Goal: Task Accomplishment & Management: Manage account settings

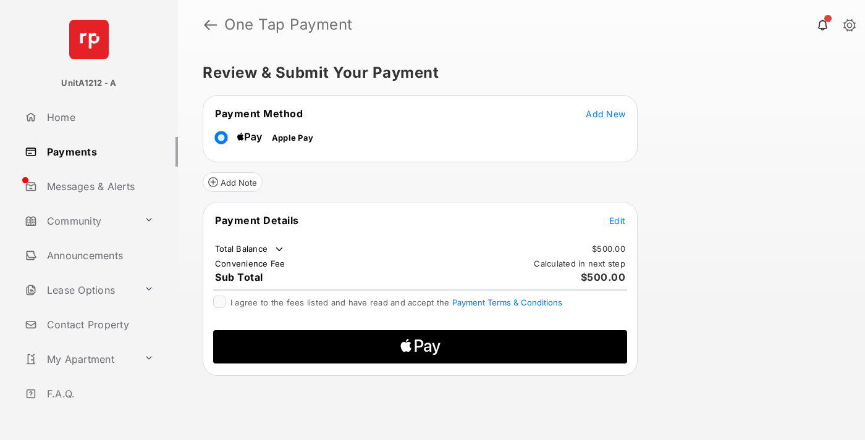
click at [605, 113] on span "Add New" at bounding box center [605, 114] width 40 height 10
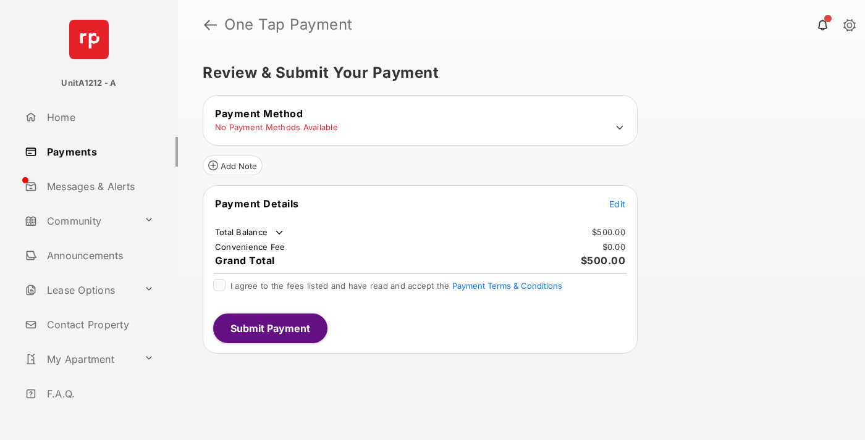
click at [619, 128] on icon at bounding box center [619, 127] width 11 height 11
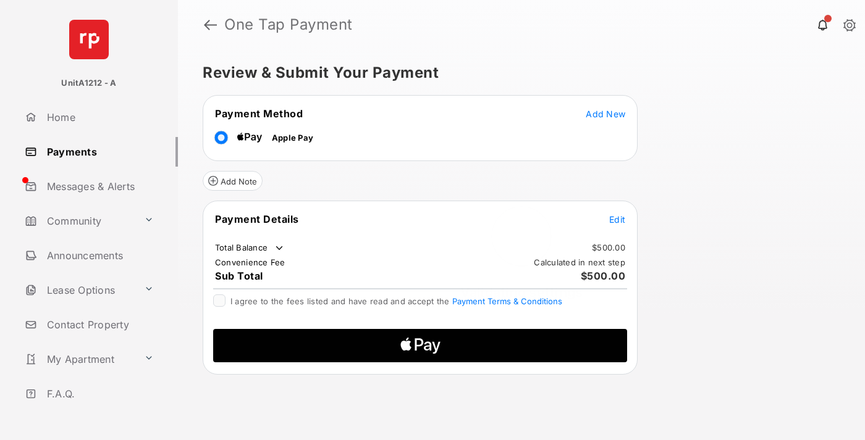
click at [617, 219] on span "Edit" at bounding box center [617, 219] width 16 height 10
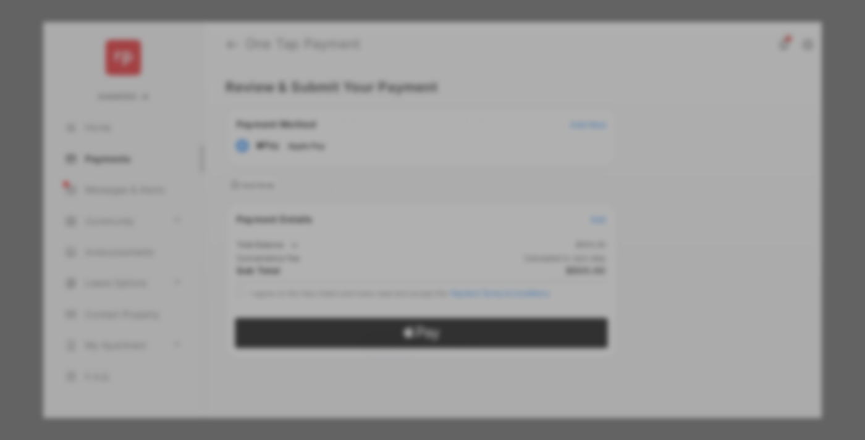
click at [409, 228] on div "Other Amount" at bounding box center [409, 228] width 200 height 21
type input "***"
click at [390, 346] on button "Save" at bounding box center [390, 346] width 62 height 30
